Goal: Information Seeking & Learning: Find specific fact

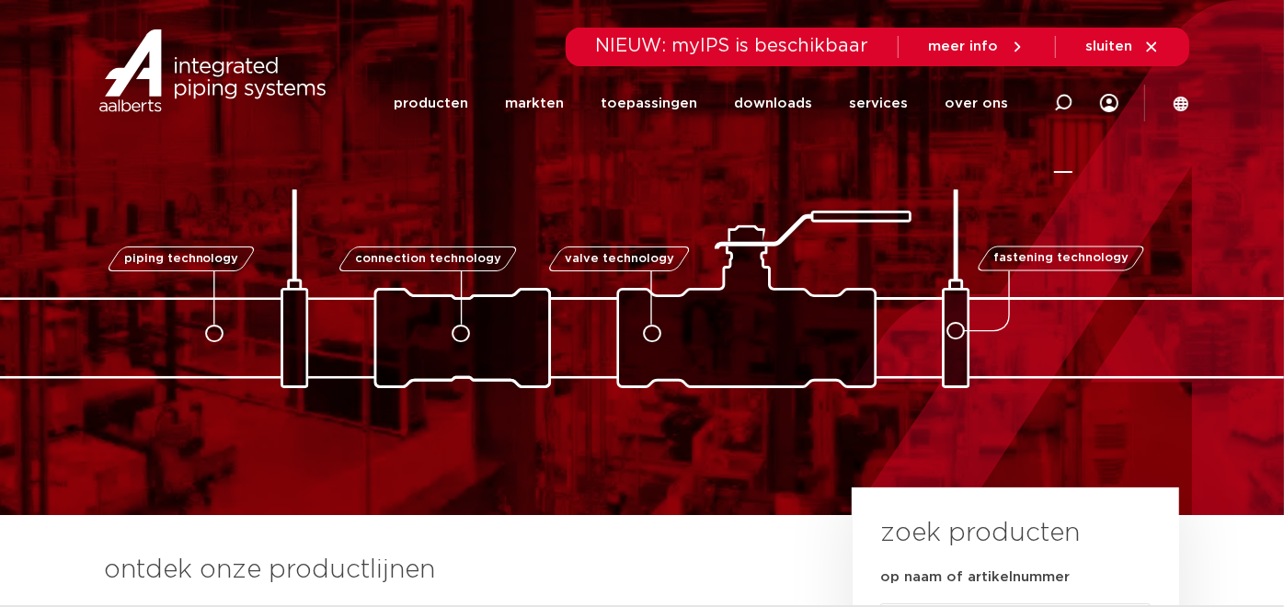
click at [1069, 102] on icon at bounding box center [1063, 103] width 18 height 18
paste input "100K90045002"
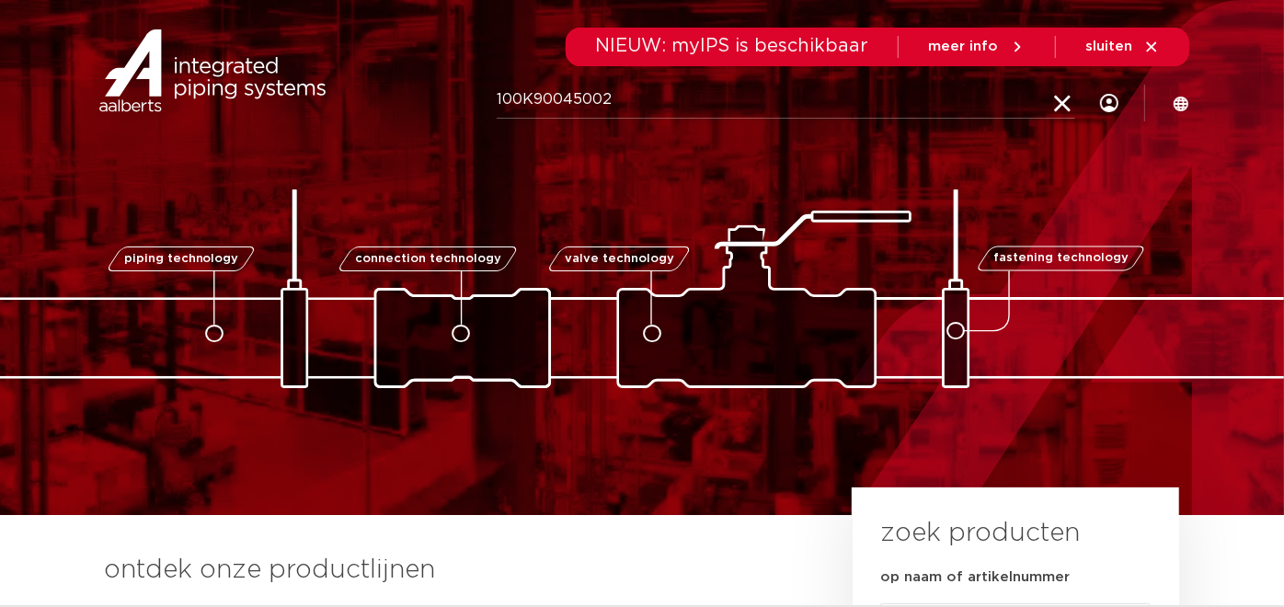
type input "100K90045002"
click button "Zoeken" at bounding box center [0, 0] width 0 height 0
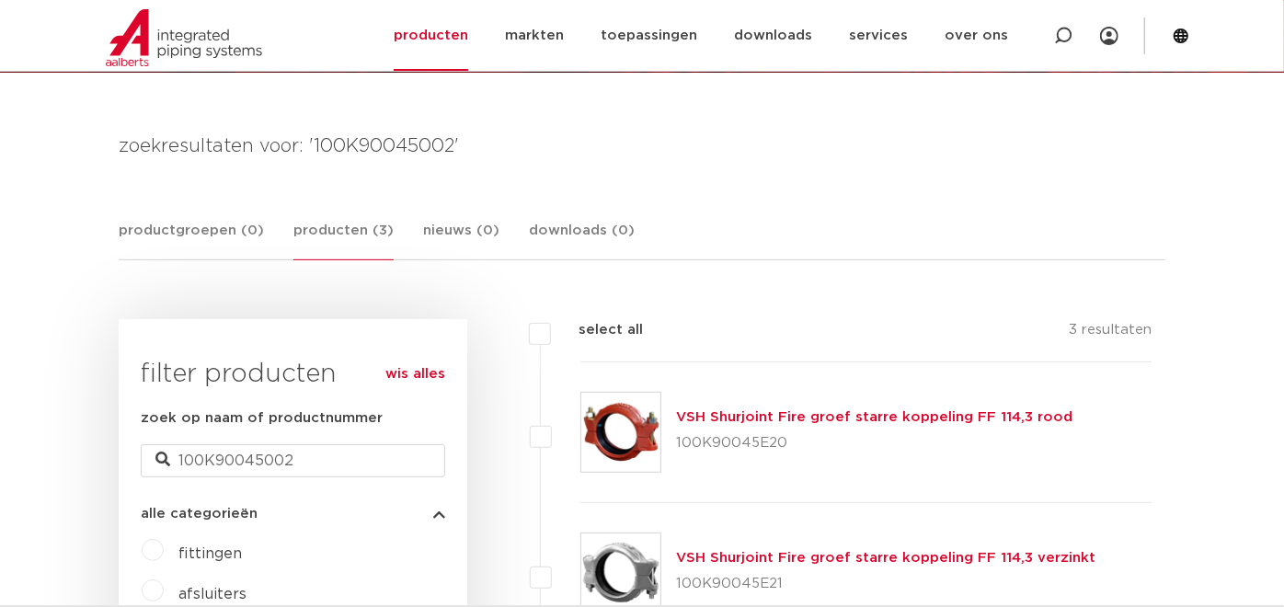
scroll to position [204, 0]
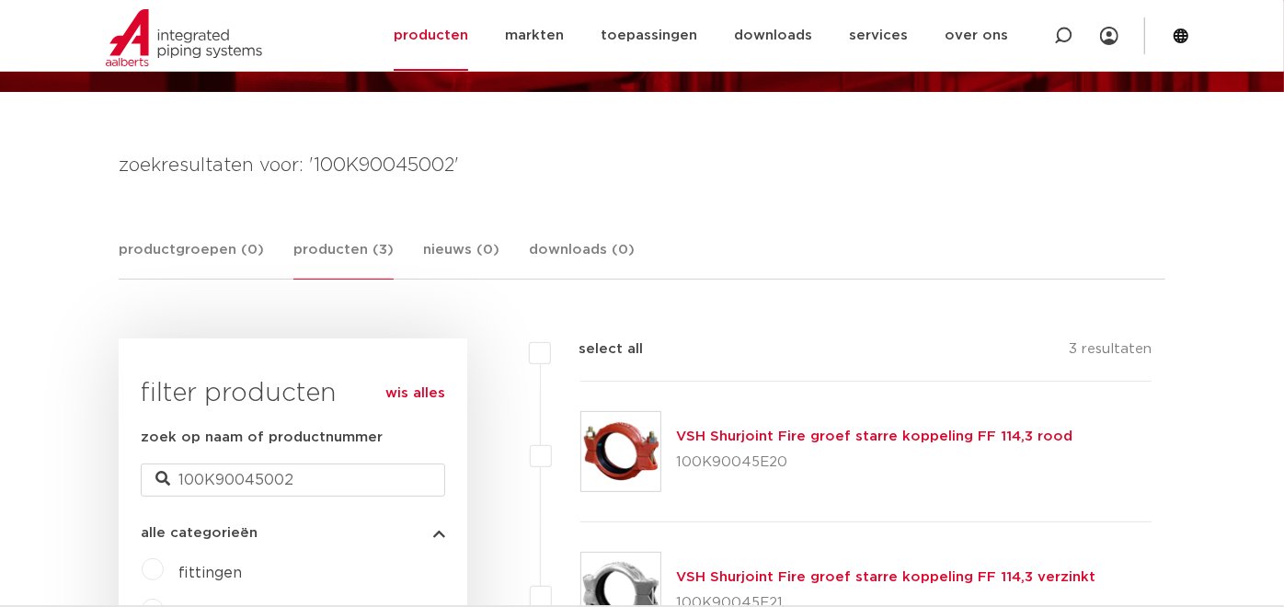
click at [801, 431] on link "VSH Shurjoint Fire groef starre koppeling FF 114,3 rood" at bounding box center [874, 437] width 396 height 14
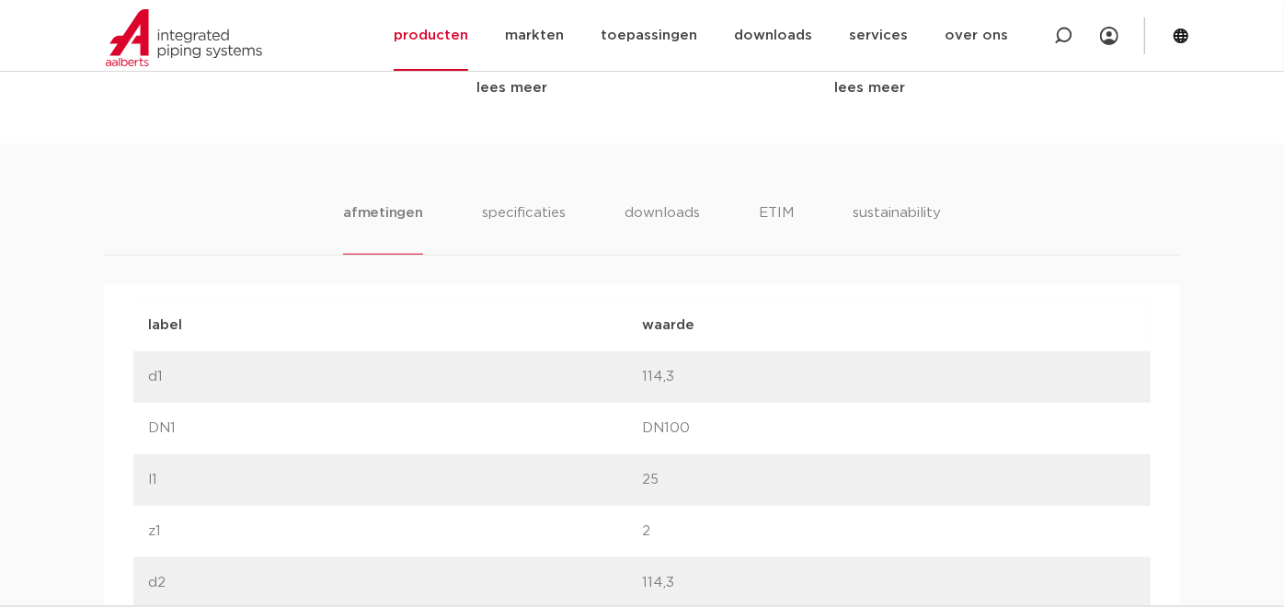
scroll to position [817, 0]
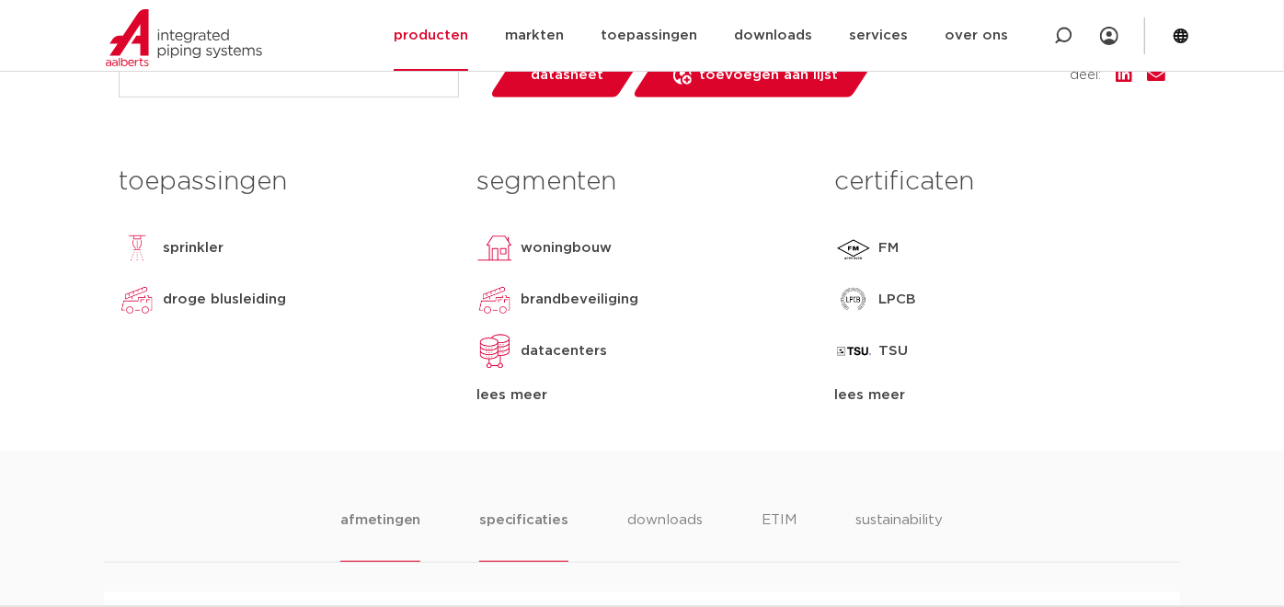
click at [515, 520] on li "specificaties" at bounding box center [523, 536] width 88 height 52
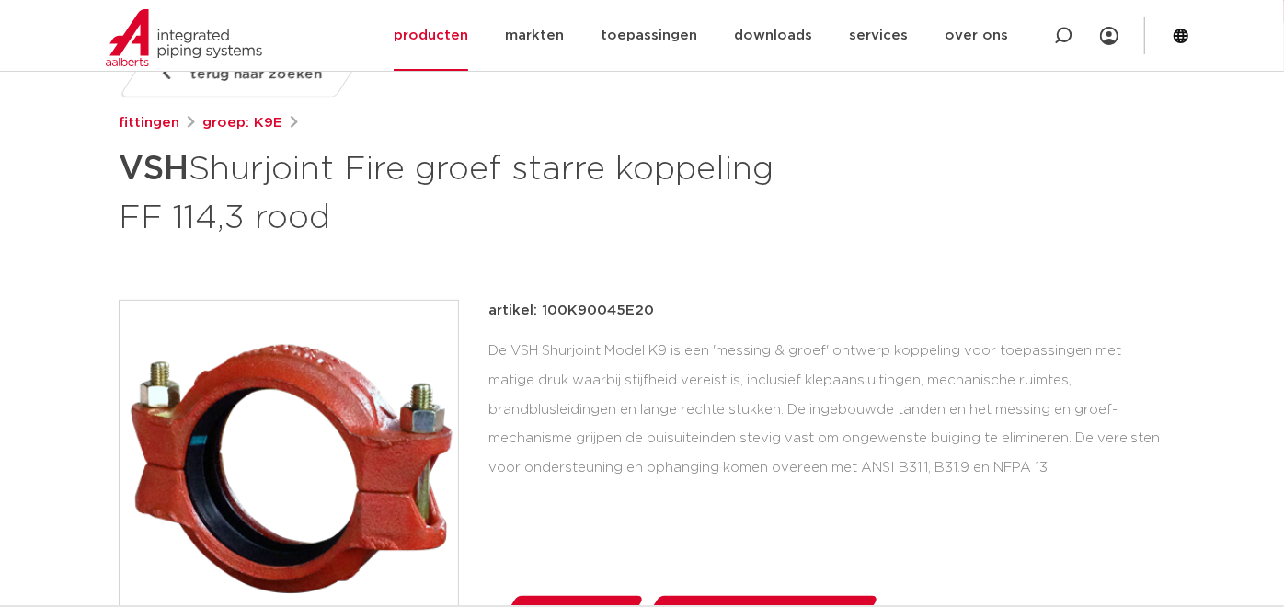
scroll to position [306, 0]
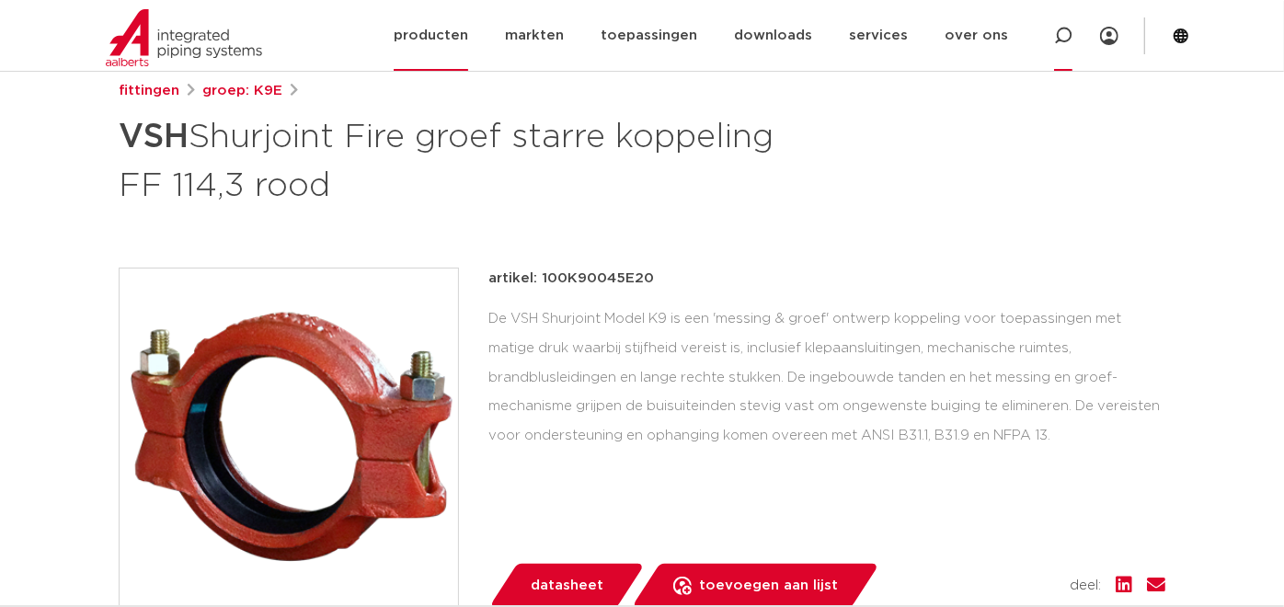
click at [1067, 38] on icon at bounding box center [1063, 36] width 18 height 18
paste input "177050045002"
type input "177050045002"
click button "Zoeken" at bounding box center [0, 0] width 0 height 0
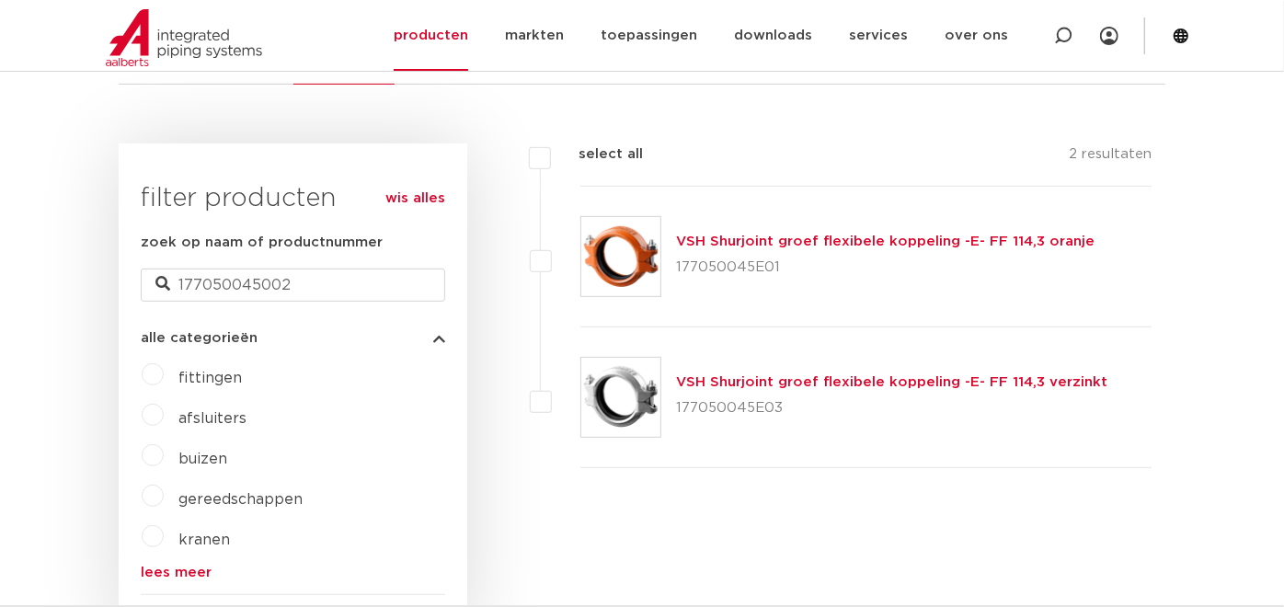
scroll to position [511, 0]
